Goal: Task Accomplishment & Management: Manage account settings

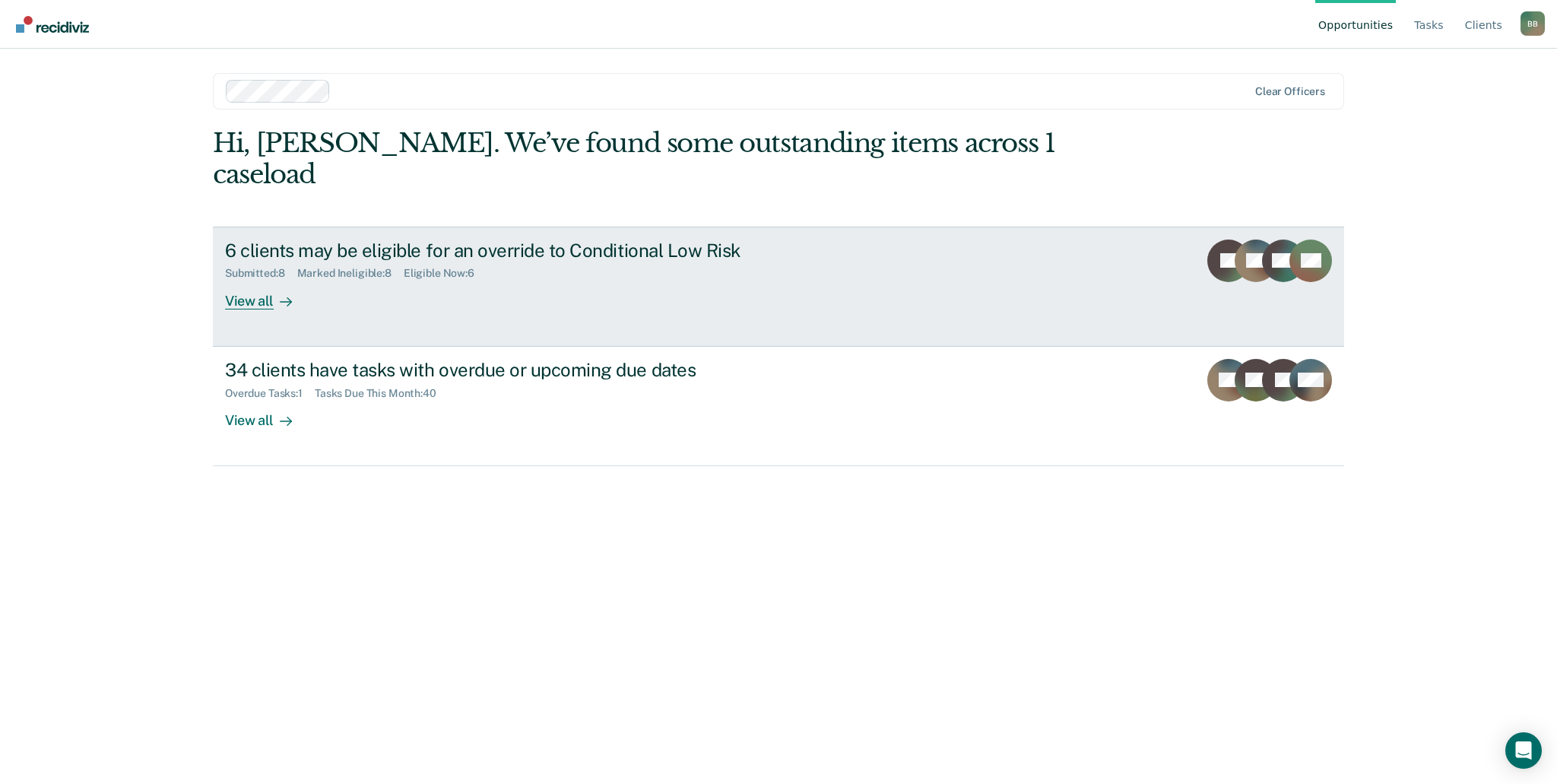
click at [651, 240] on div "6 clients may be eligible for an override to Conditional Low Risk" at bounding box center [492, 250] width 534 height 22
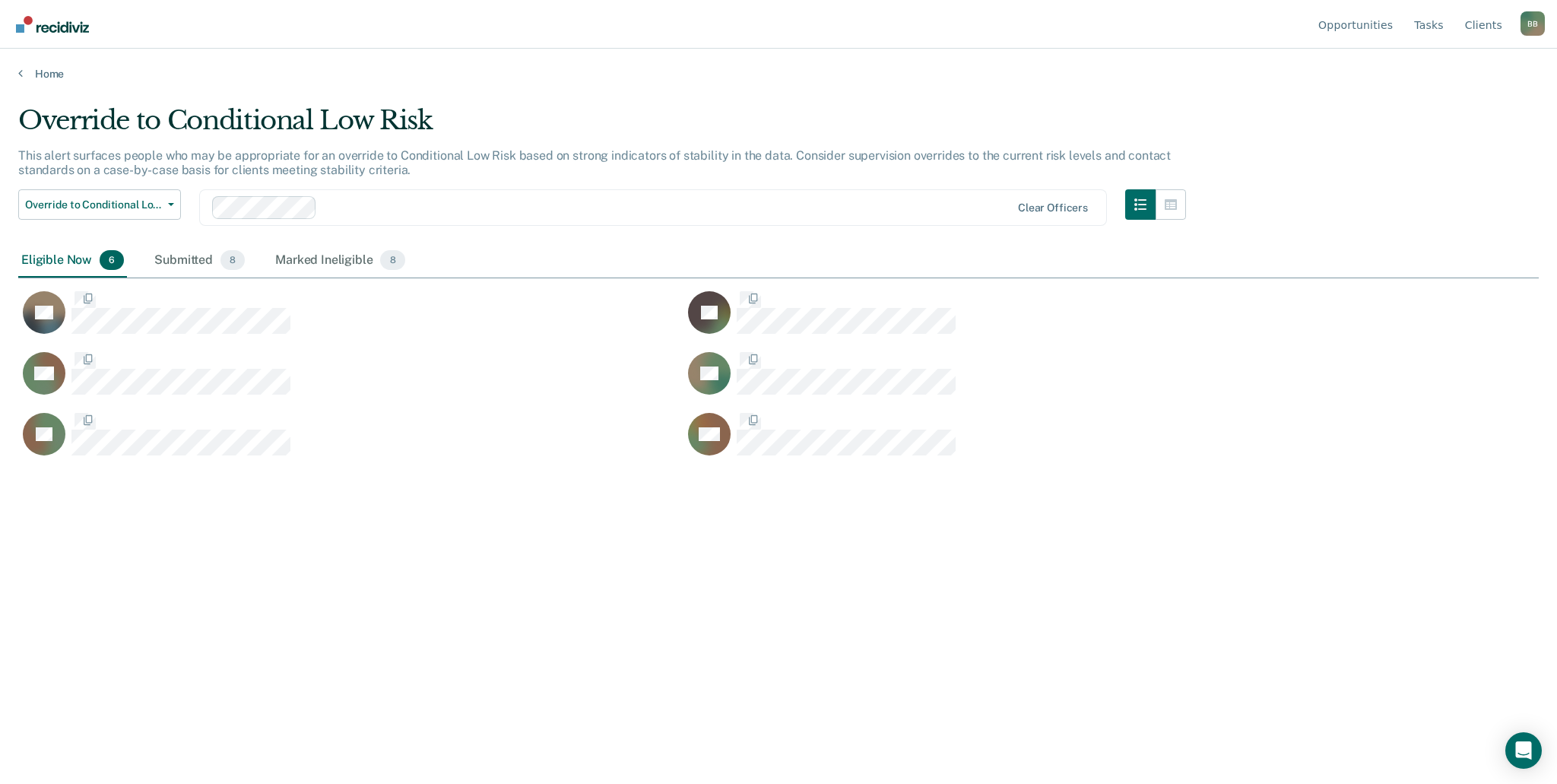
scroll to position [553, 1509]
click at [191, 252] on div "Submitted 8" at bounding box center [199, 261] width 96 height 34
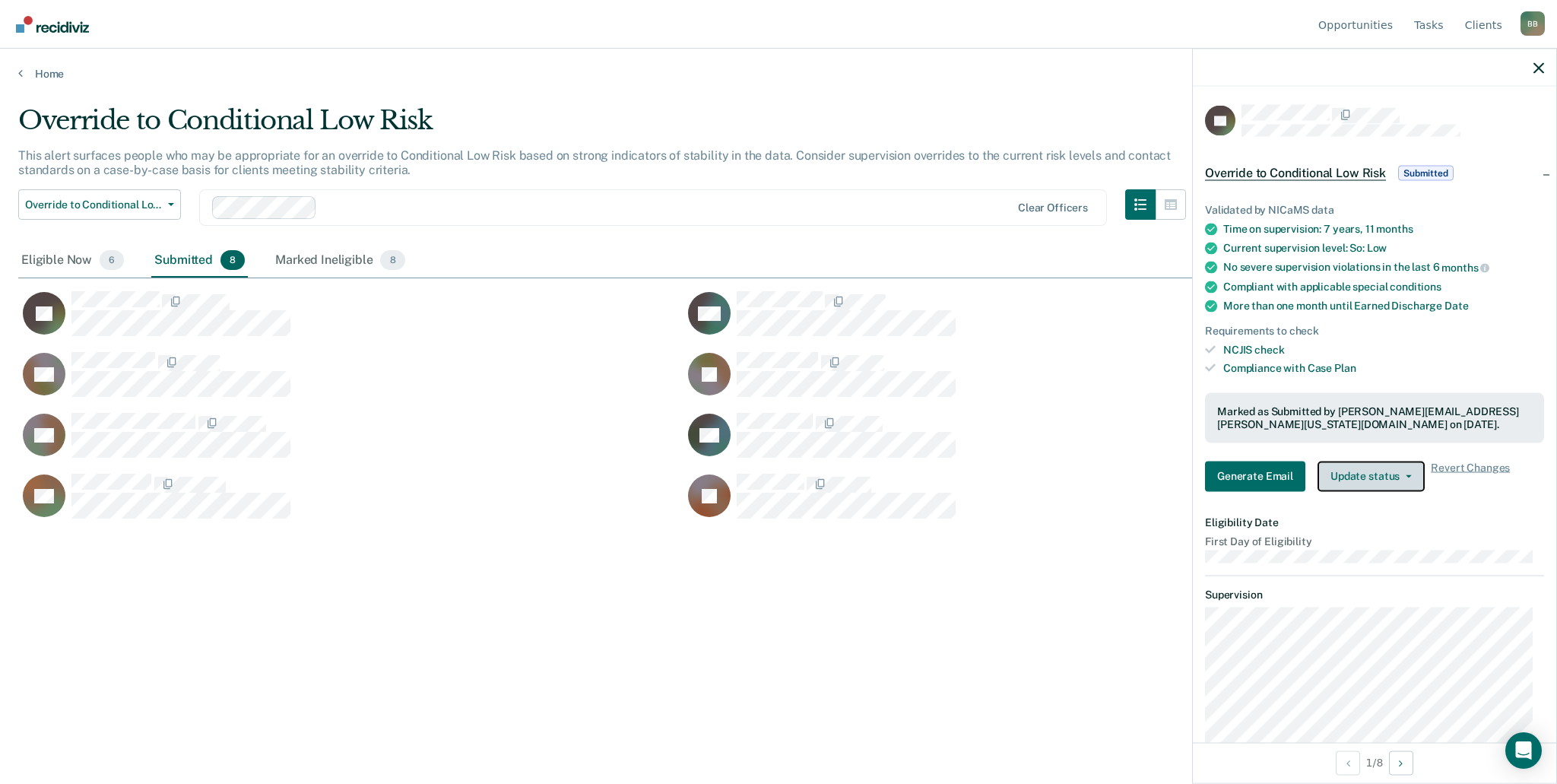
click at [1410, 470] on button "Update status" at bounding box center [1370, 476] width 107 height 31
click at [1384, 544] on button "Mark Ineligible" at bounding box center [1391, 536] width 147 height 24
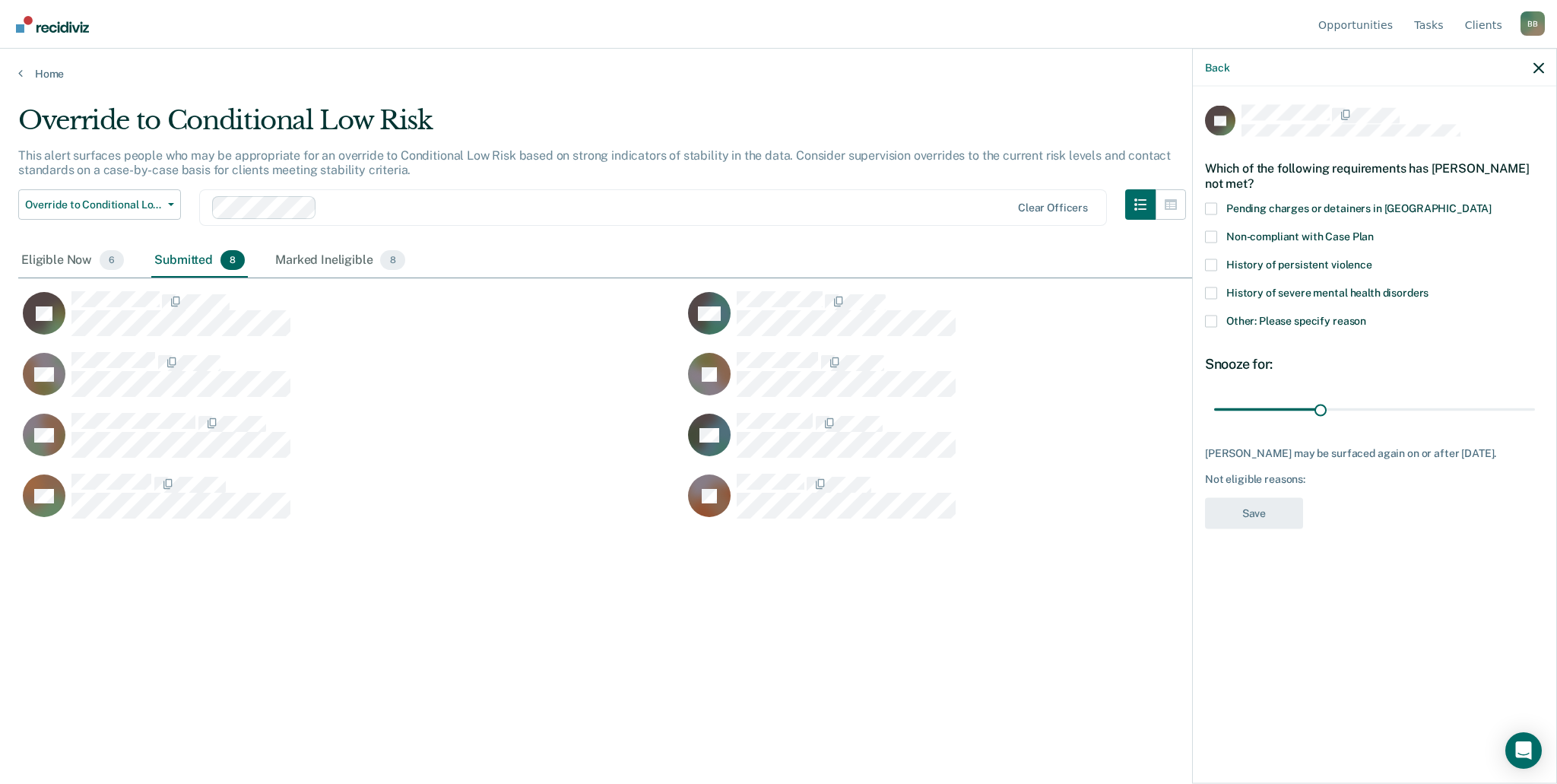
click at [1219, 318] on label "Other: Please specify reason" at bounding box center [1374, 322] width 339 height 16
click at [1366, 315] on input "Other: Please specify reason" at bounding box center [1366, 315] width 0 height 0
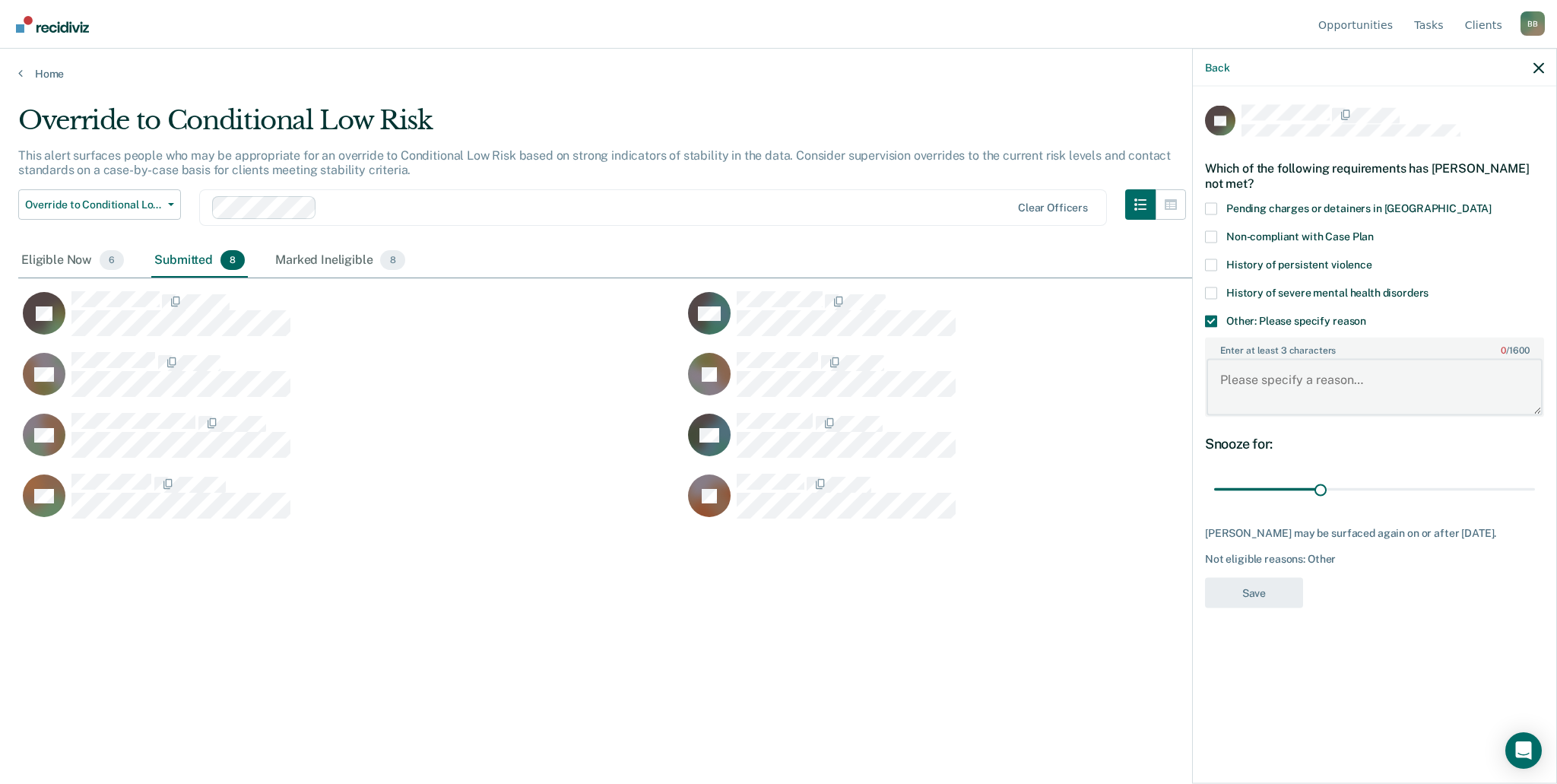
click at [1280, 385] on textarea "Enter at least 3 characters 0 / 1600" at bounding box center [1374, 387] width 336 height 56
type textarea "SO"
click at [1247, 586] on button "Save" at bounding box center [1254, 593] width 98 height 31
